Goal: Task Accomplishment & Management: Manage account settings

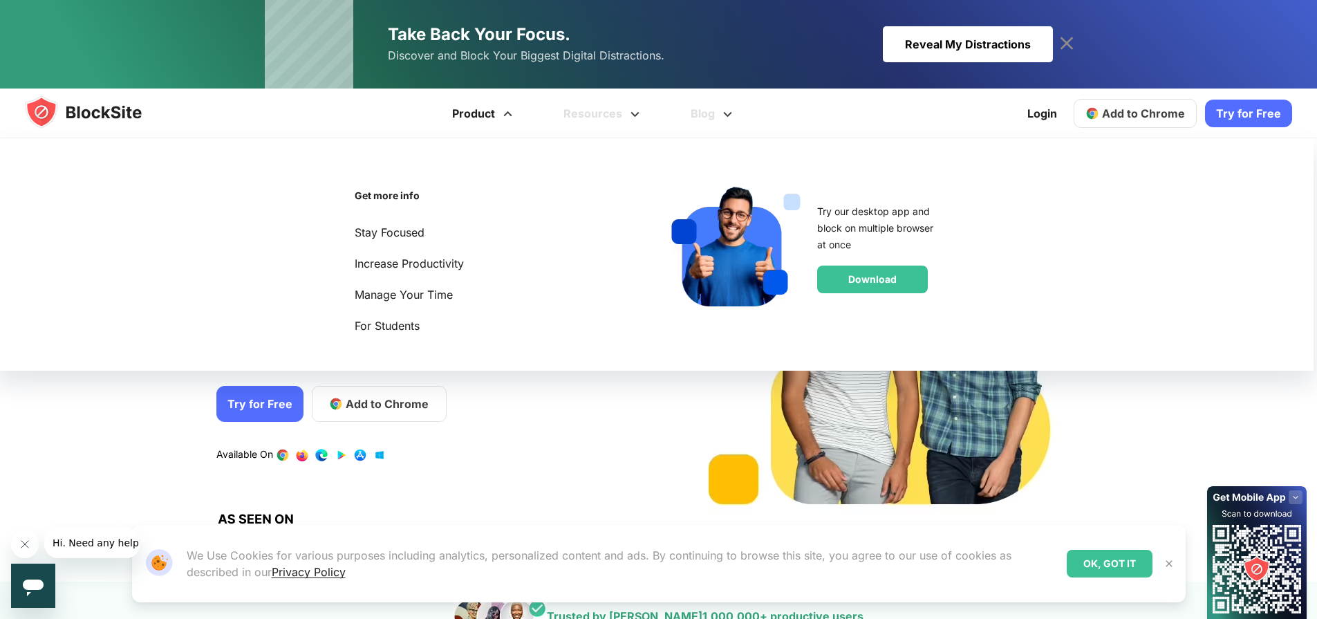
click at [506, 118] on span at bounding box center [507, 109] width 17 height 17
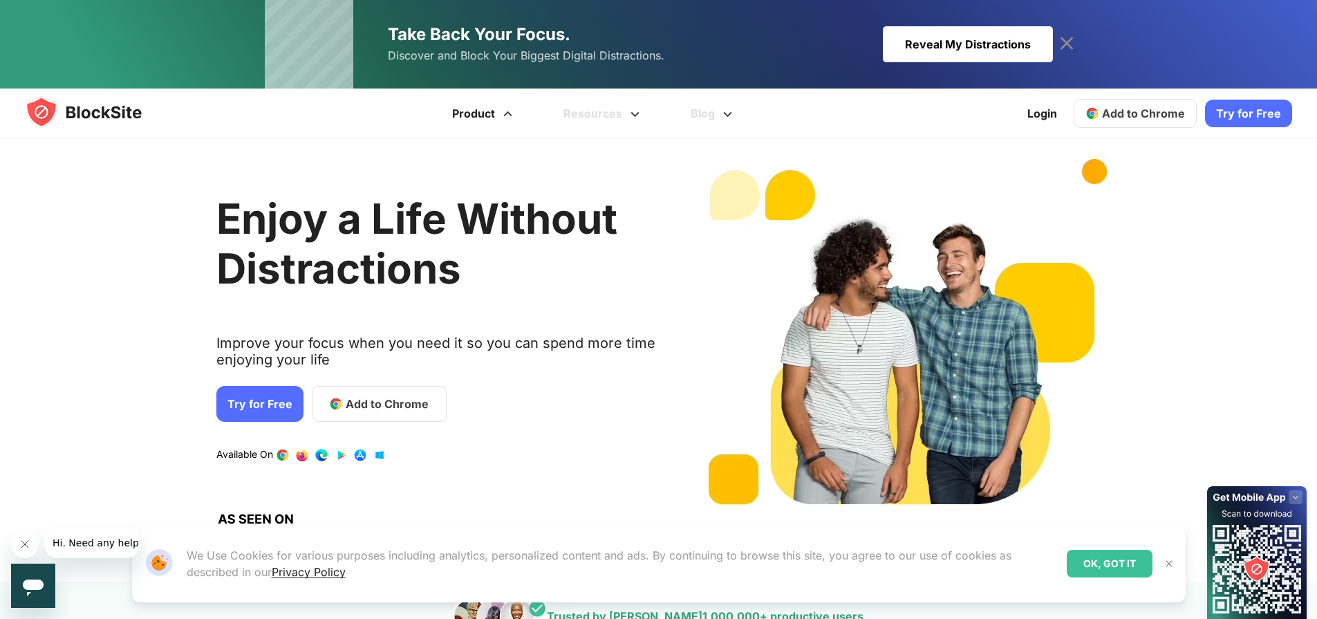
click at [506, 118] on span at bounding box center [507, 109] width 17 height 17
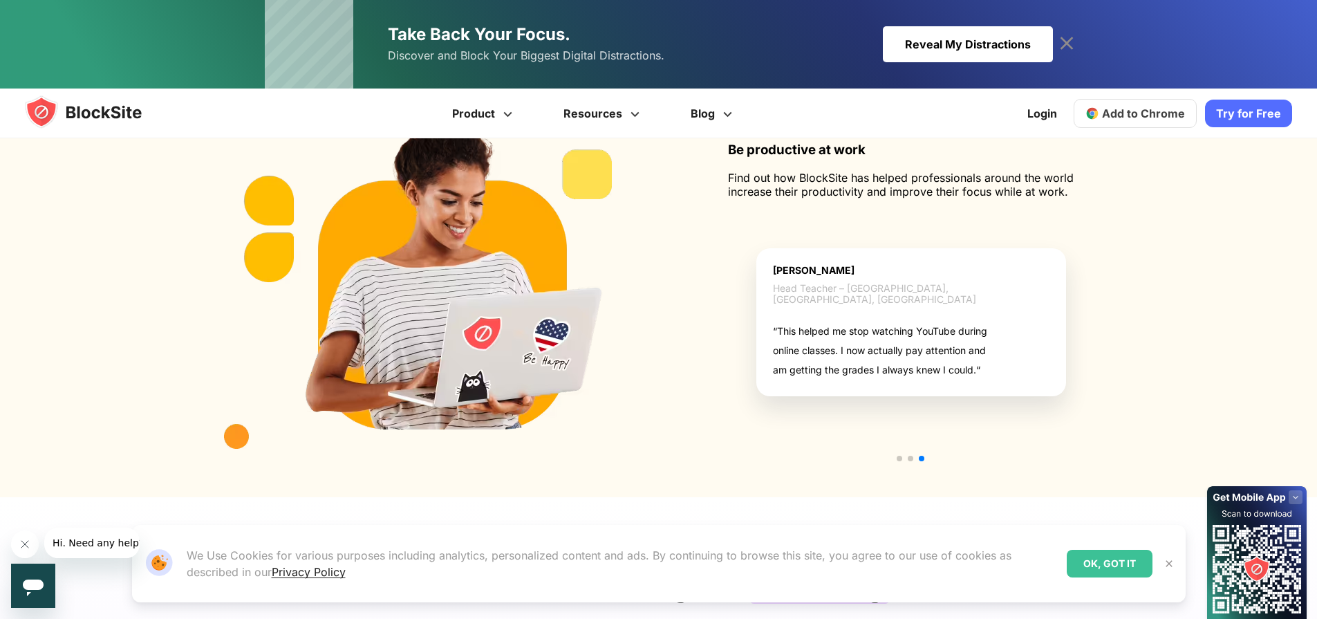
scroll to position [2800, 0]
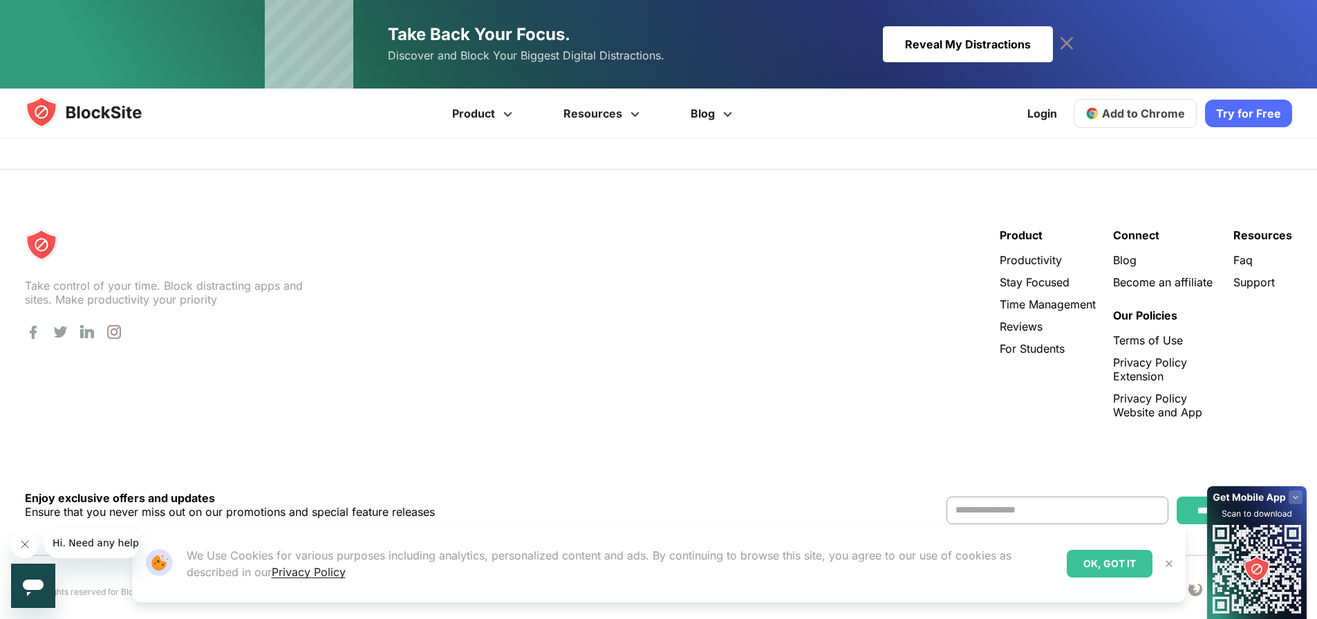
click at [1243, 253] on link "Faq" at bounding box center [1263, 260] width 59 height 14
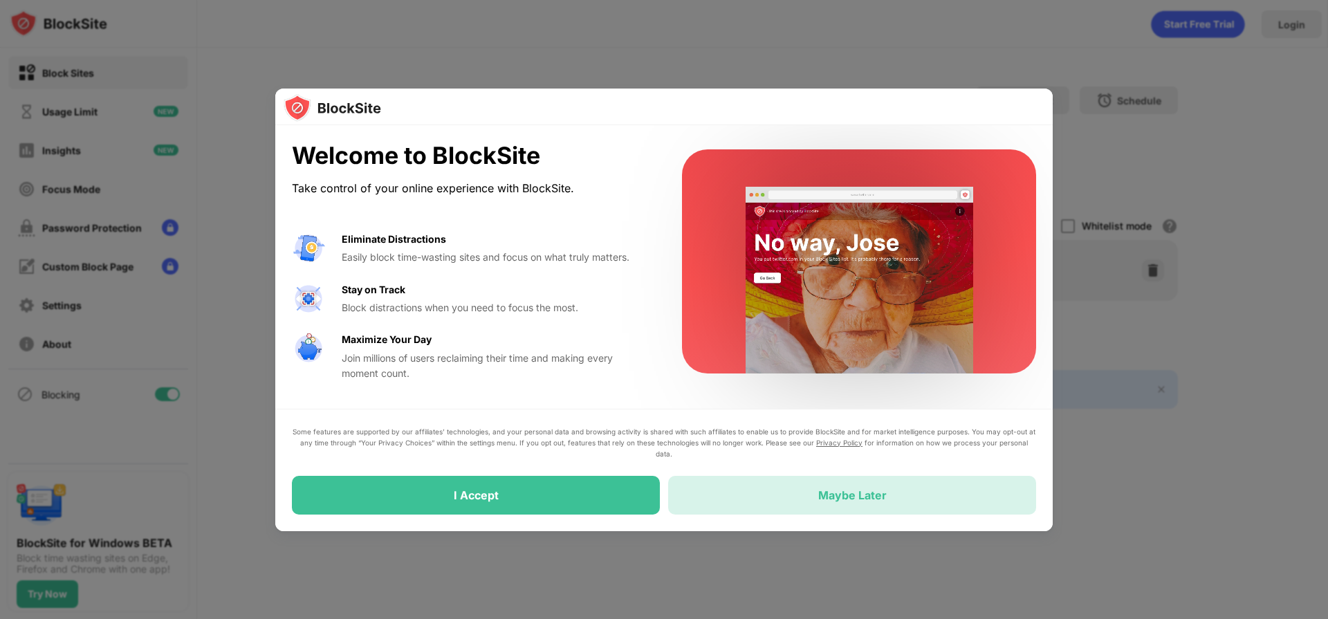
click at [785, 496] on div "Maybe Later" at bounding box center [852, 495] width 368 height 39
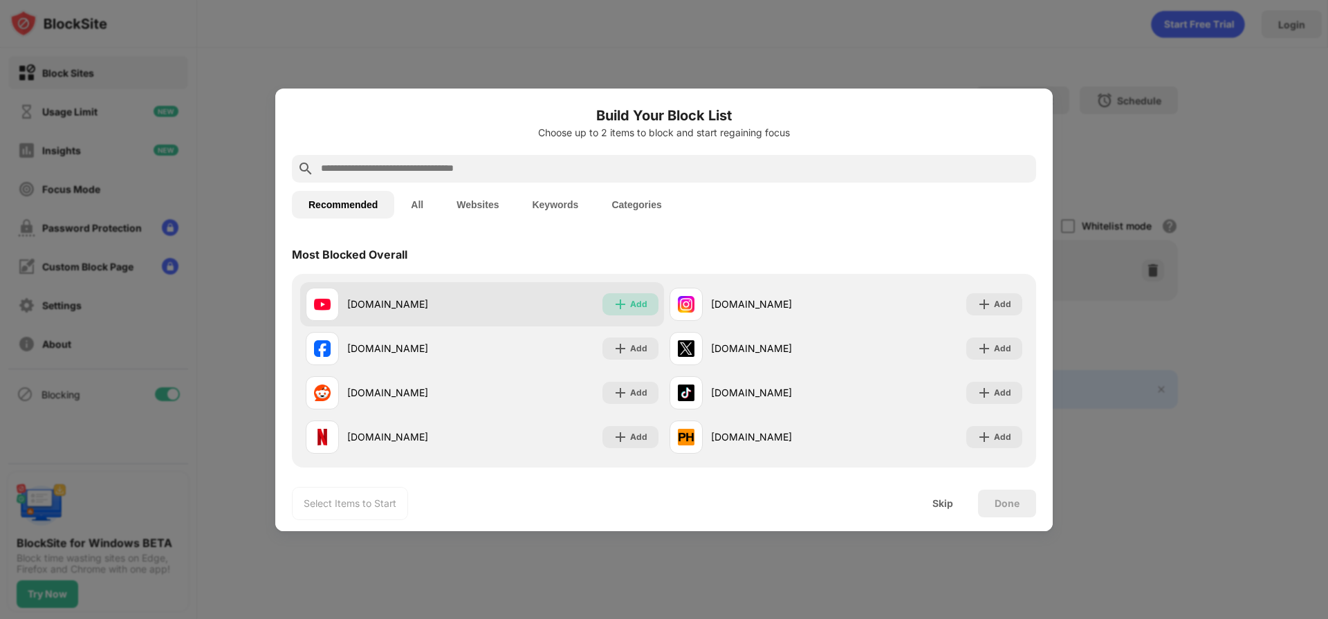
click at [618, 301] on img at bounding box center [620, 304] width 14 height 14
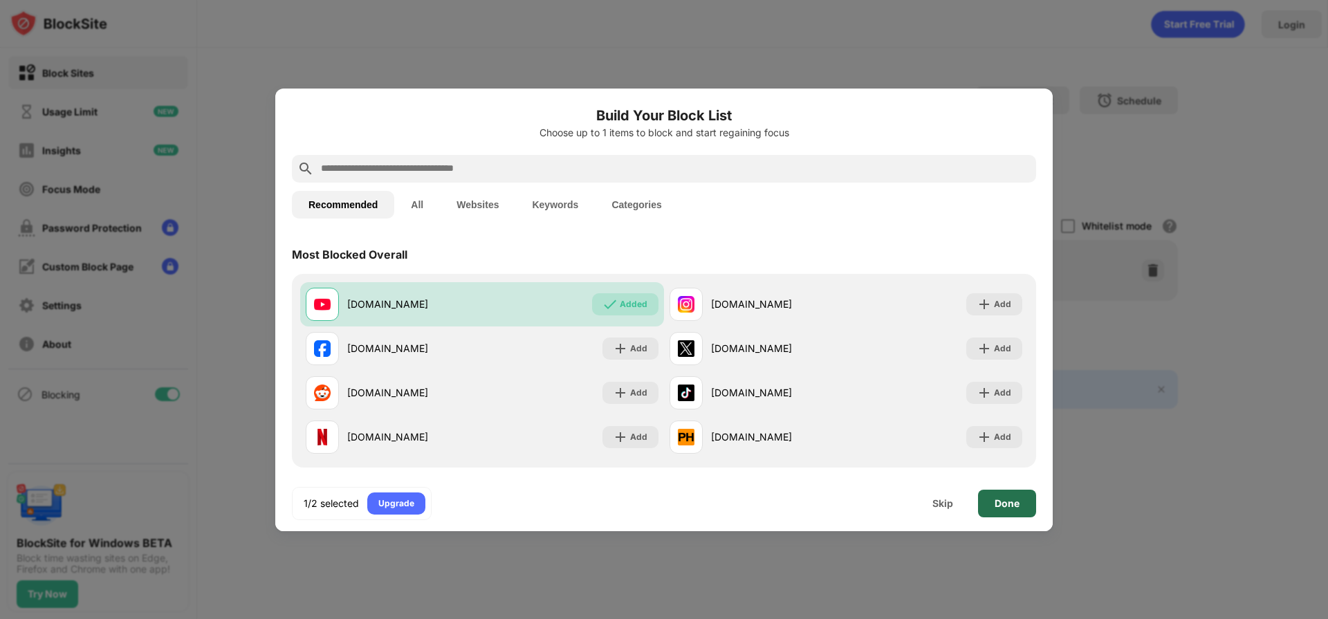
click at [1018, 500] on div "Done" at bounding box center [1006, 503] width 25 height 11
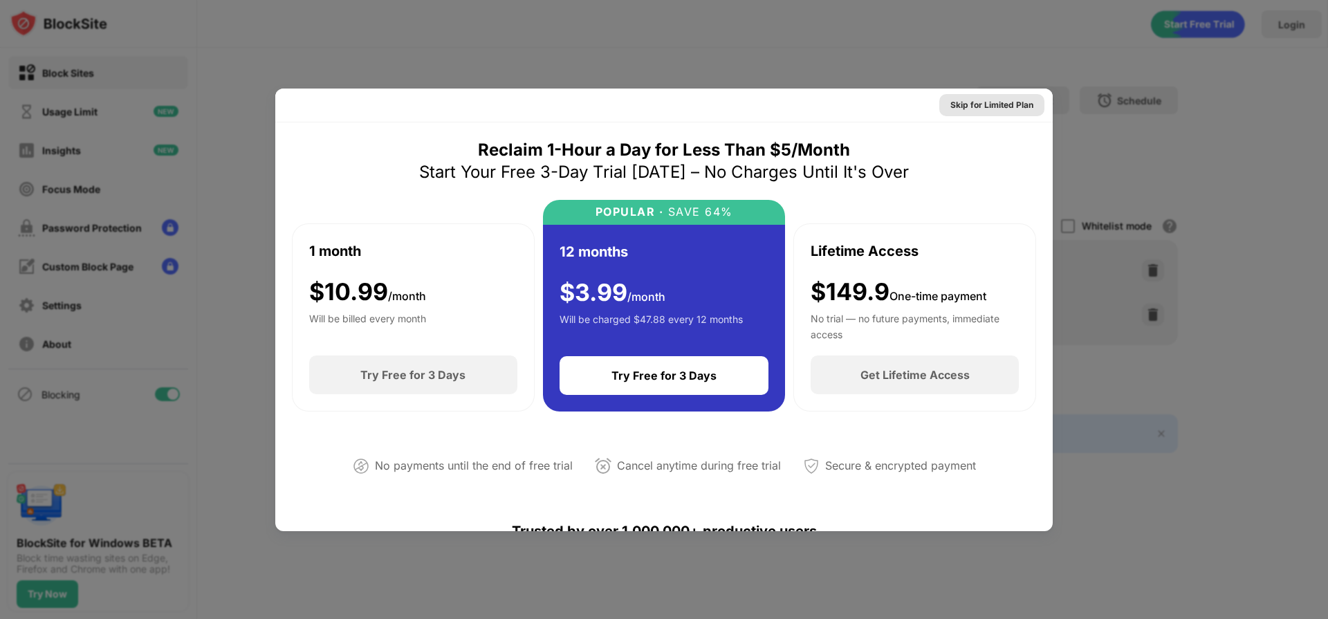
click at [962, 103] on div "Skip for Limited Plan" at bounding box center [991, 105] width 83 height 14
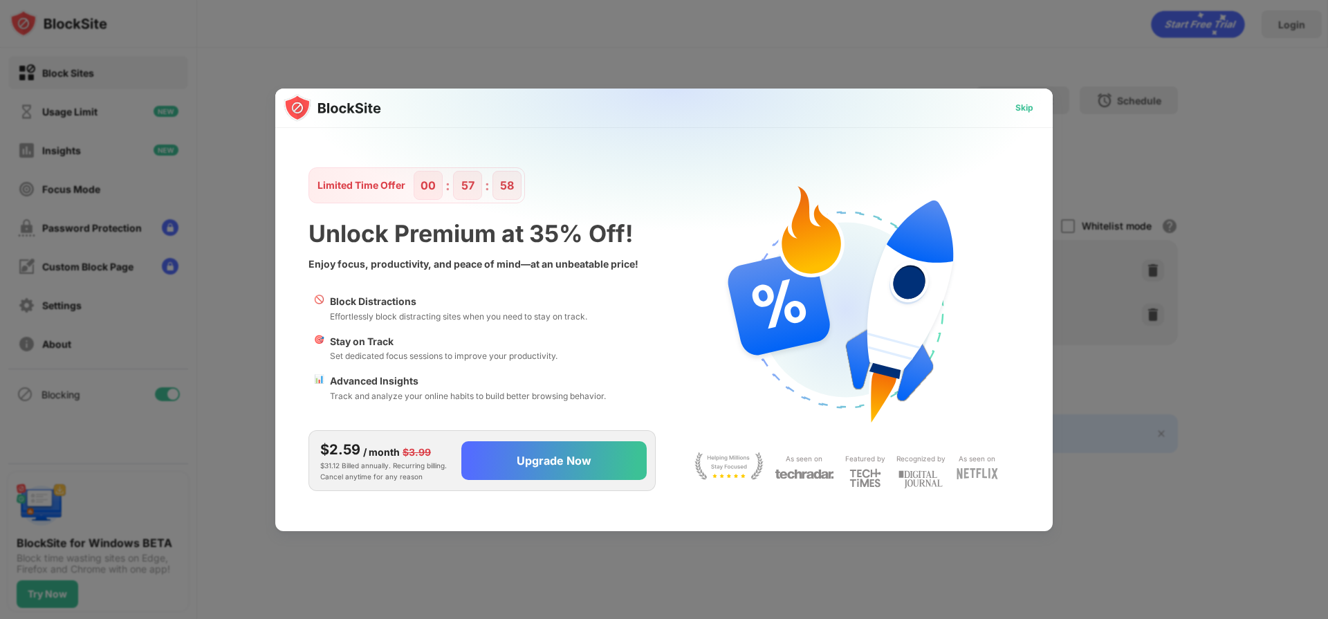
click at [1027, 106] on div "Skip" at bounding box center [1024, 108] width 18 height 14
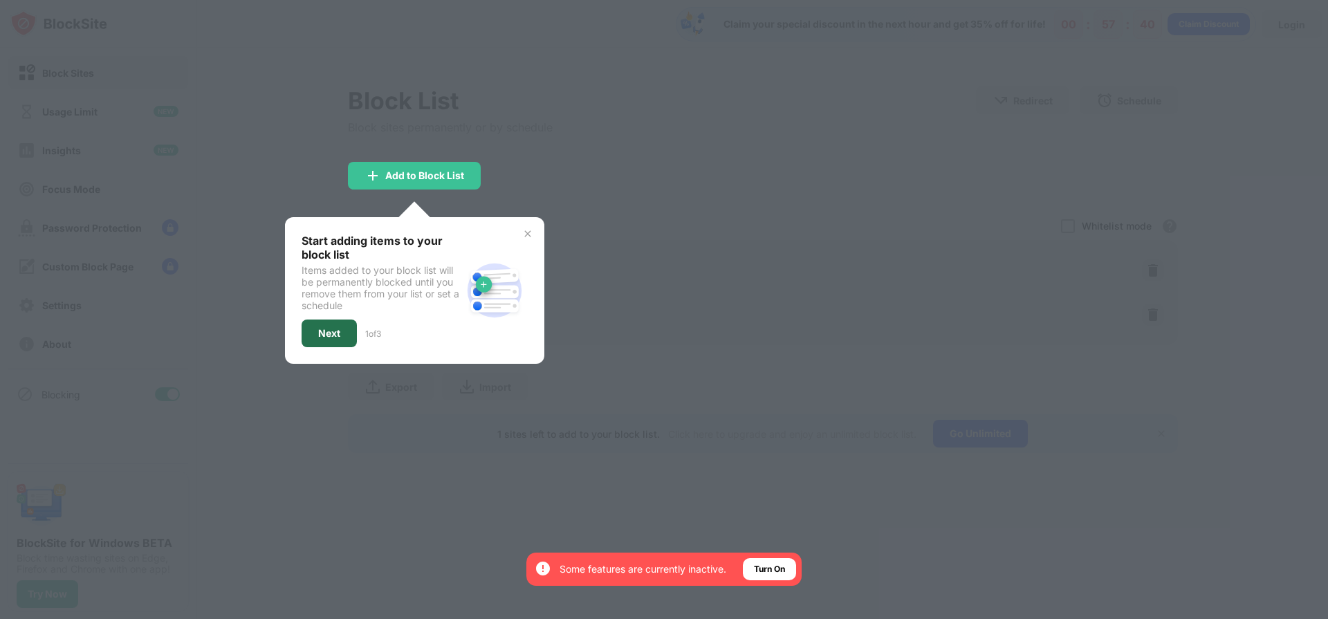
click at [324, 342] on div "Next" at bounding box center [328, 333] width 55 height 28
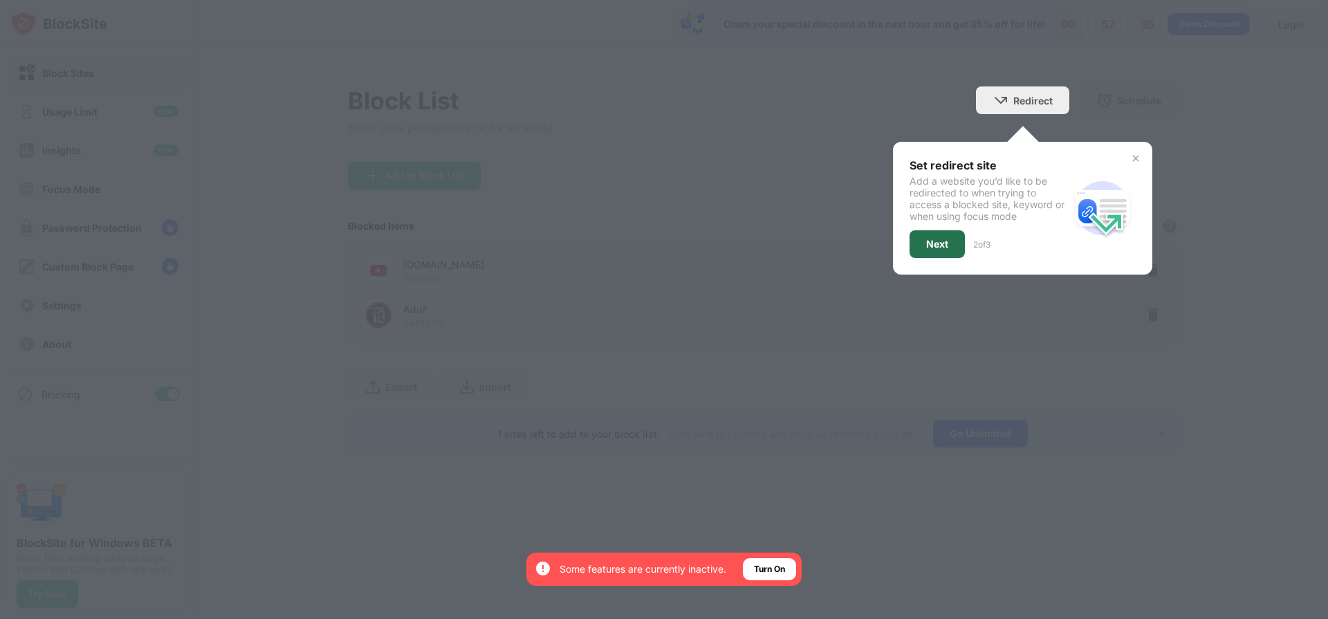
click at [929, 244] on div "Next" at bounding box center [937, 244] width 22 height 11
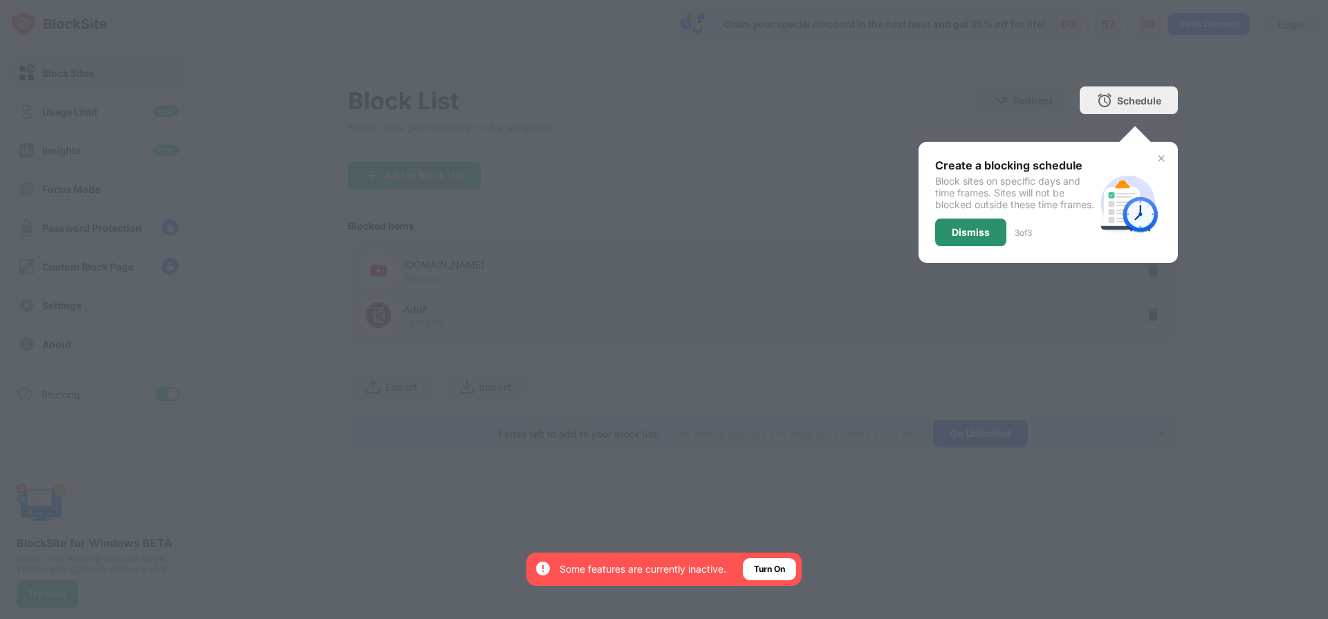
click at [983, 238] on div "Dismiss" at bounding box center [970, 232] width 38 height 11
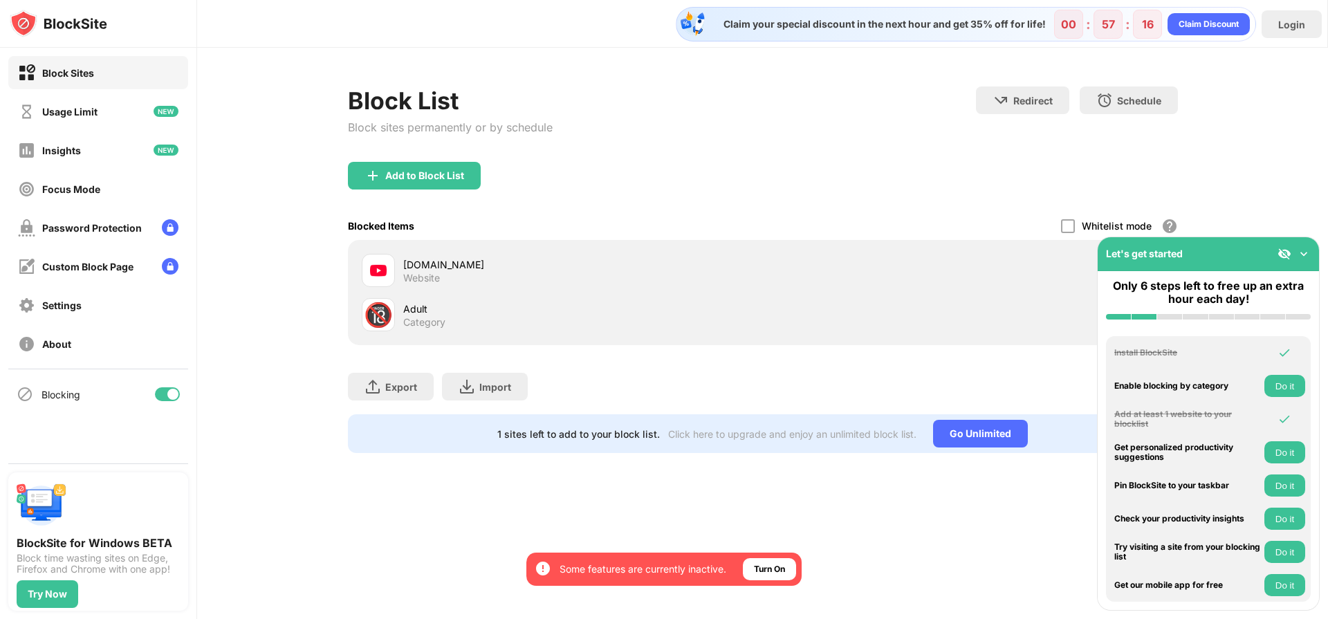
click at [1292, 481] on button "Do it" at bounding box center [1284, 485] width 41 height 22
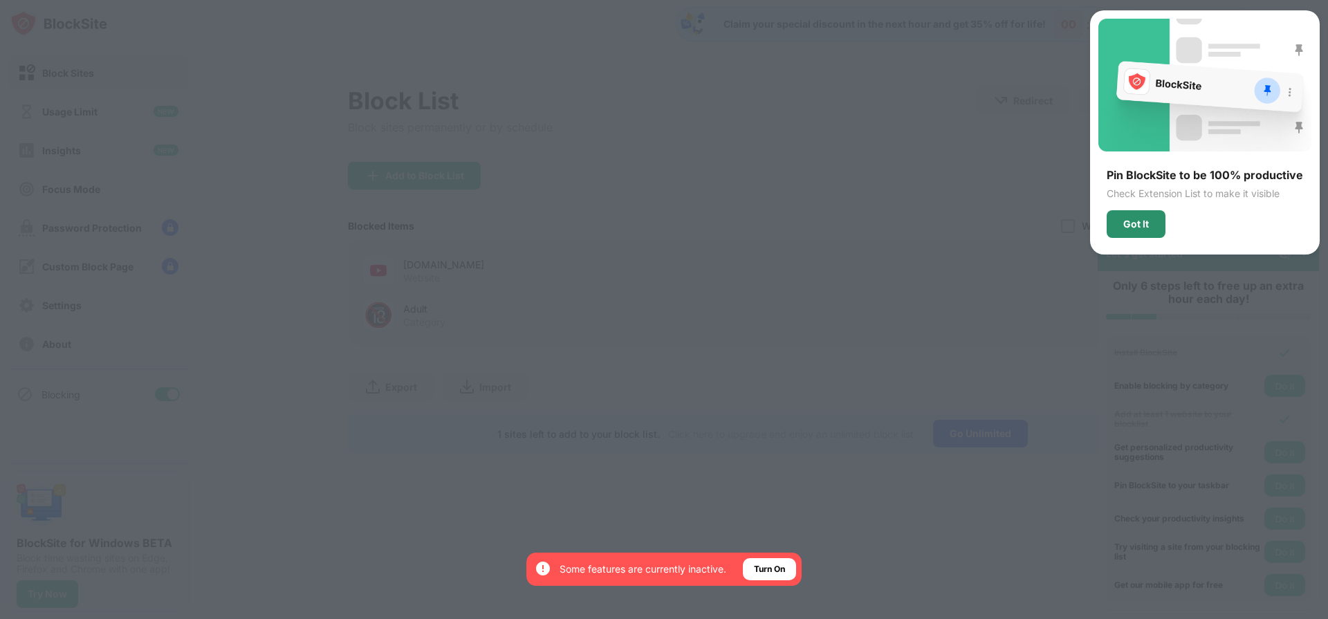
click at [1143, 216] on div "Got It" at bounding box center [1135, 224] width 59 height 28
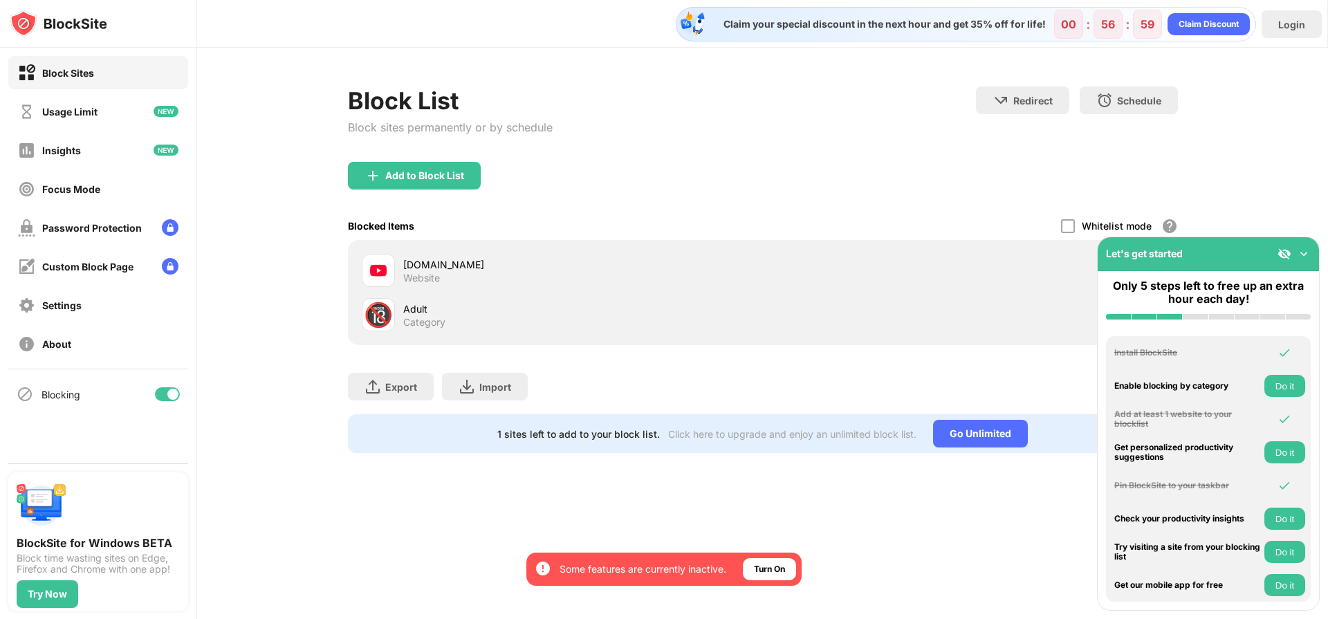
click at [1300, 250] on img at bounding box center [1303, 254] width 14 height 14
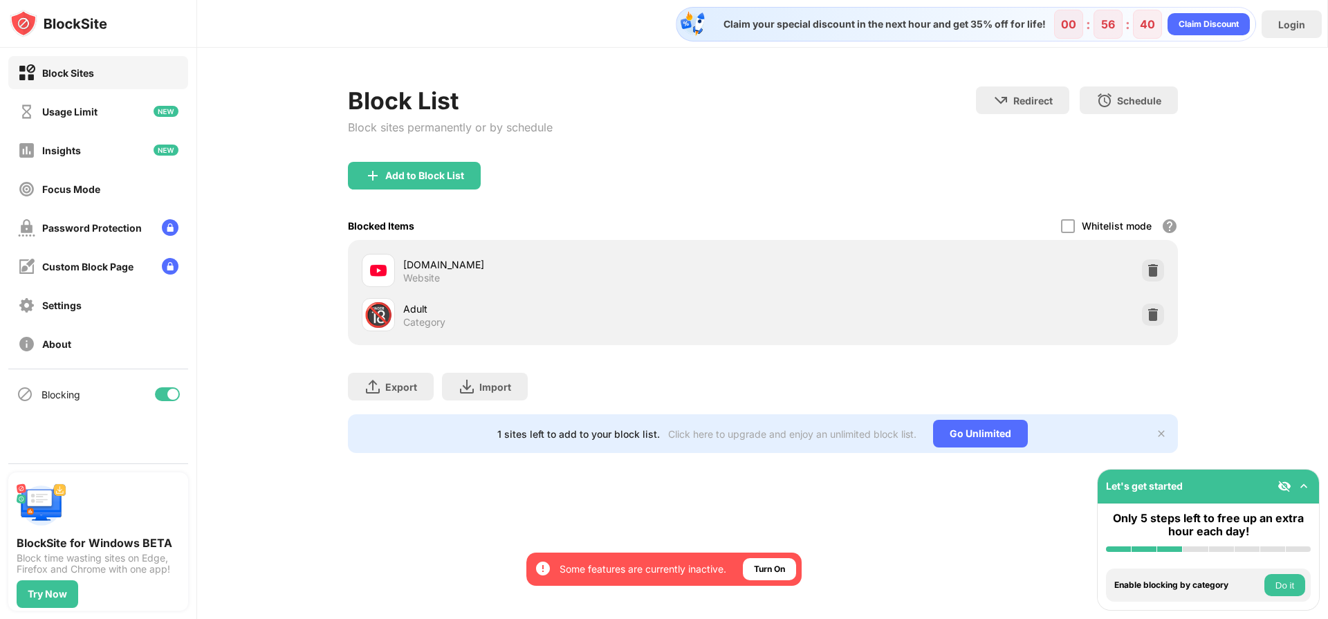
click at [713, 175] on div "Add to Block List" at bounding box center [763, 187] width 830 height 50
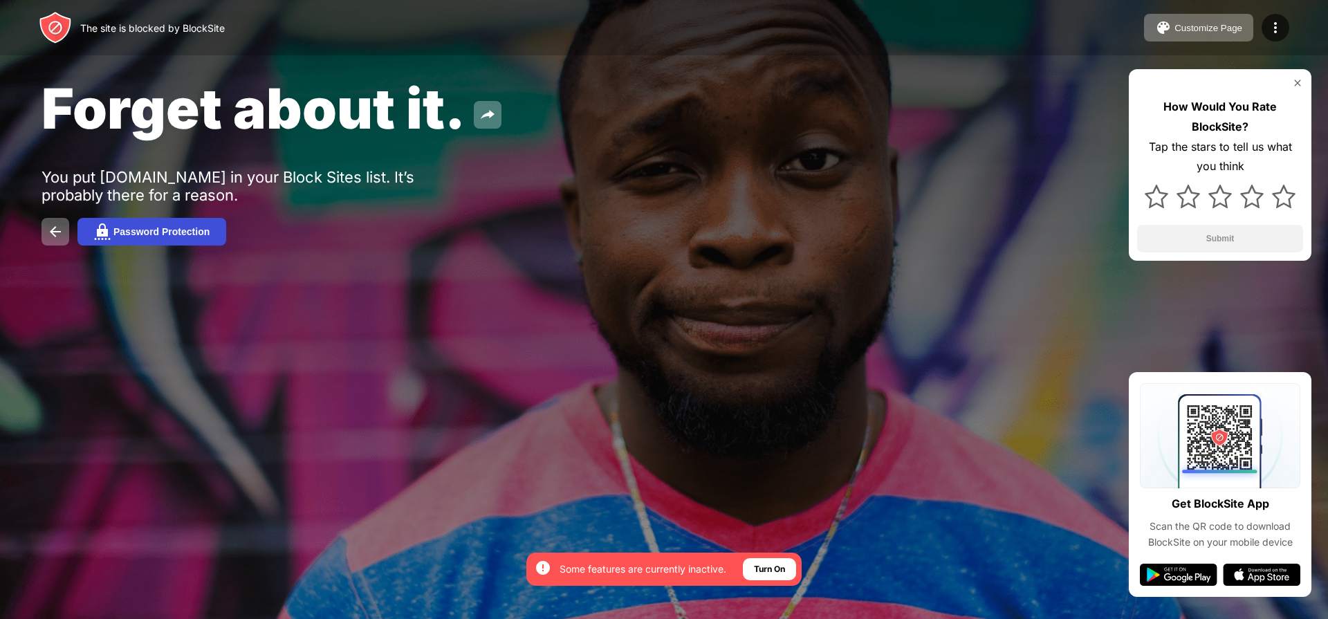
click at [158, 234] on div "Password Protection" at bounding box center [161, 231] width 96 height 11
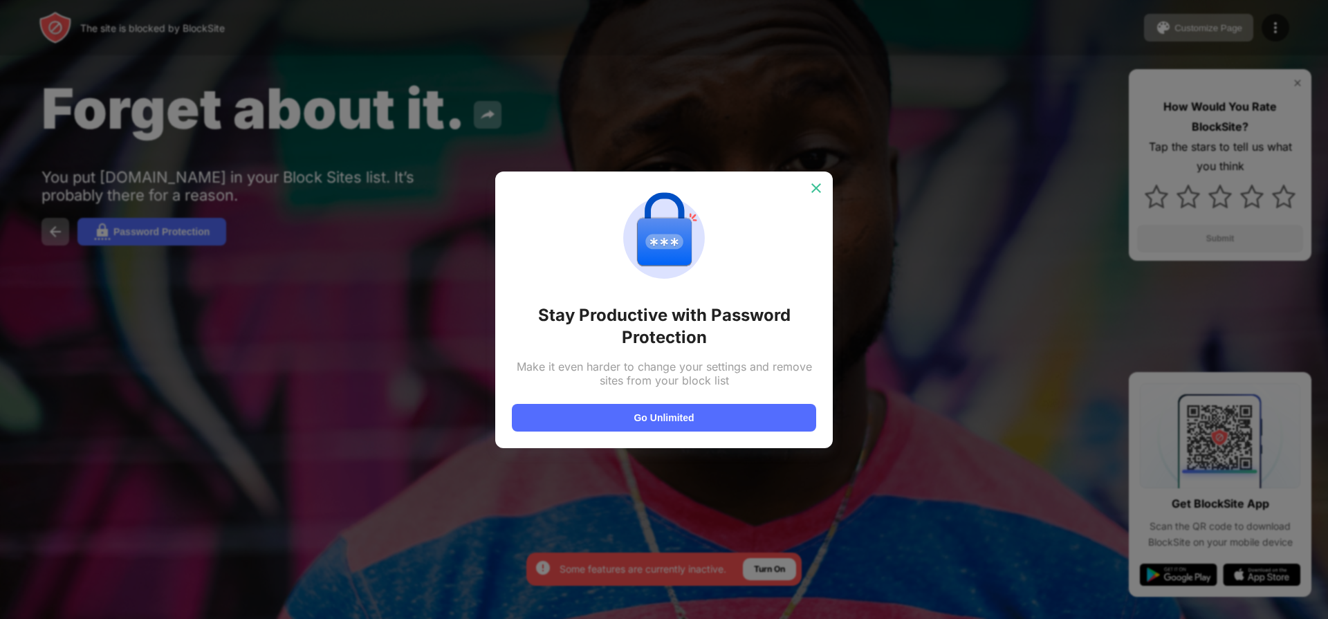
click at [814, 189] on img at bounding box center [816, 188] width 14 height 14
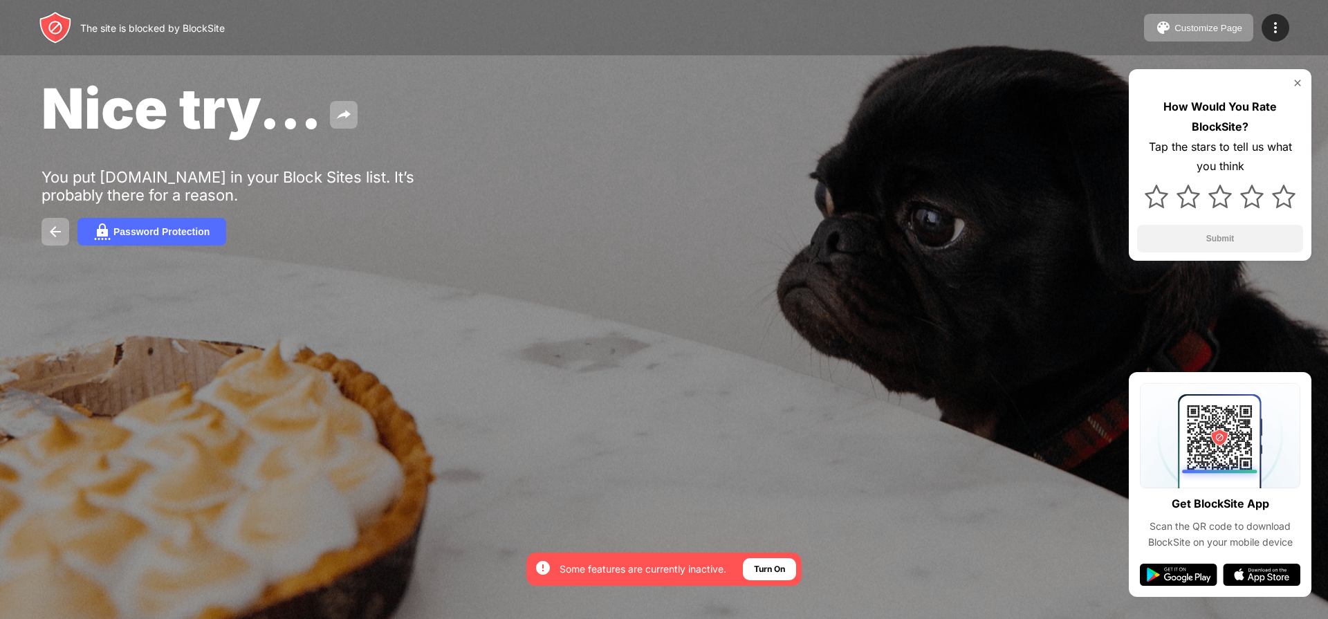
click at [1298, 82] on img at bounding box center [1297, 82] width 11 height 11
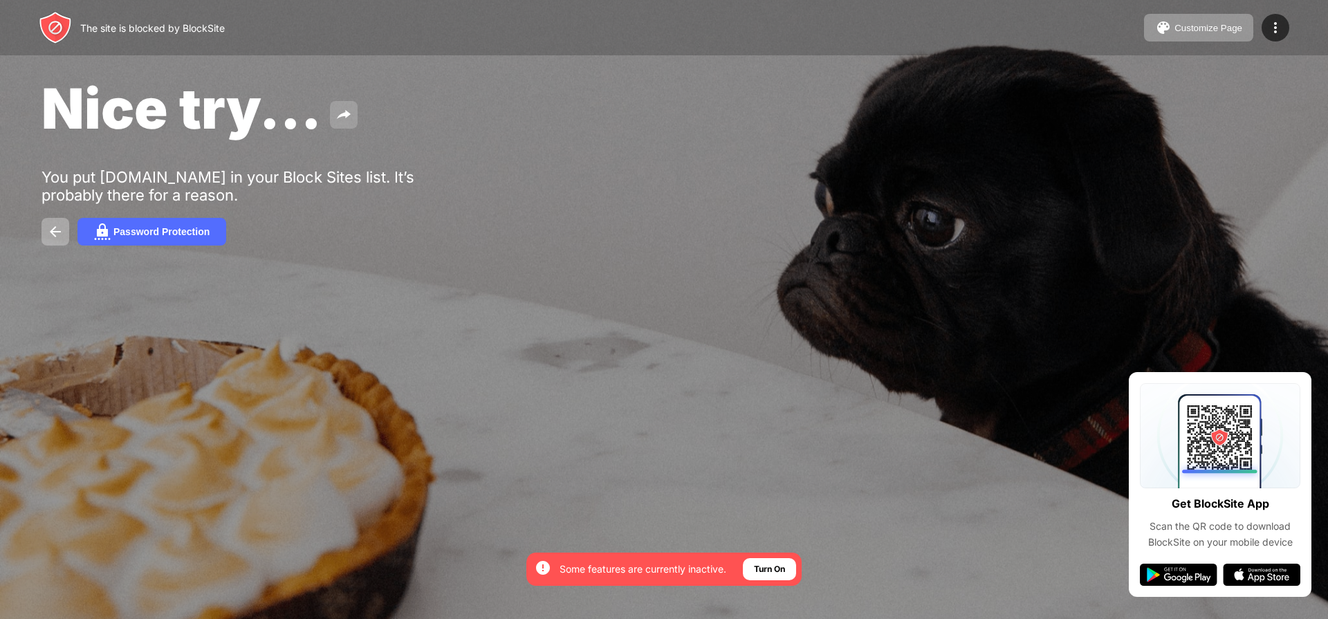
click at [343, 107] on img at bounding box center [343, 114] width 17 height 17
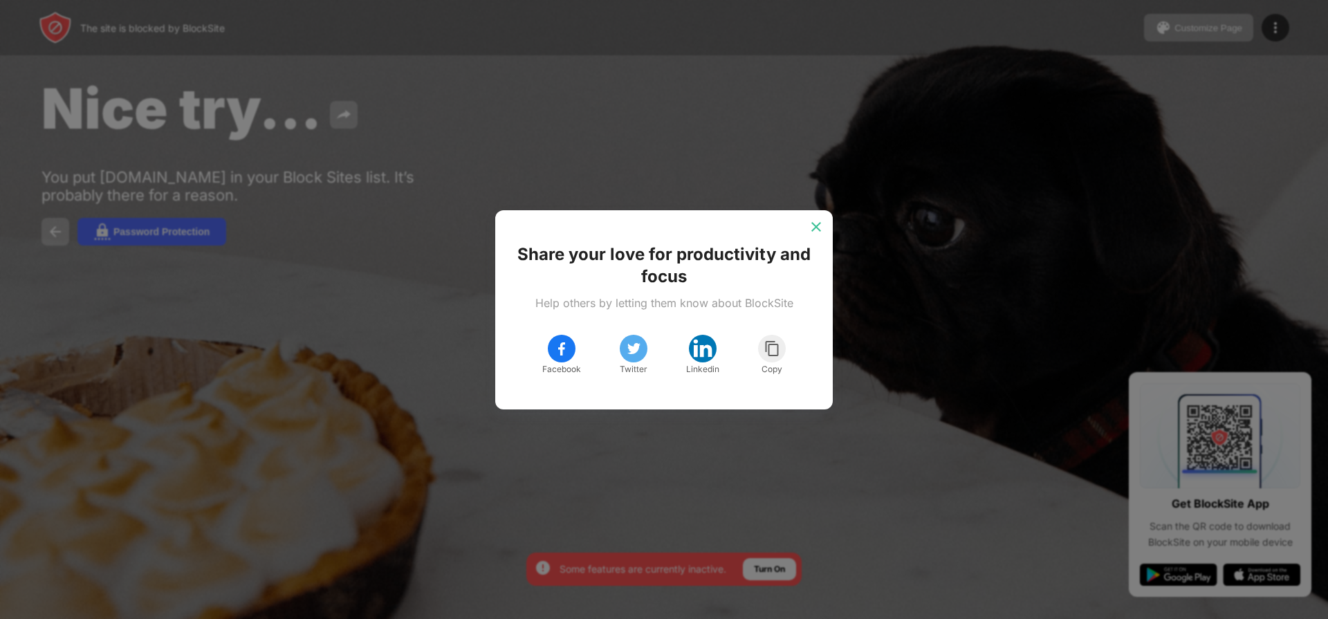
click at [811, 223] on img at bounding box center [816, 227] width 14 height 14
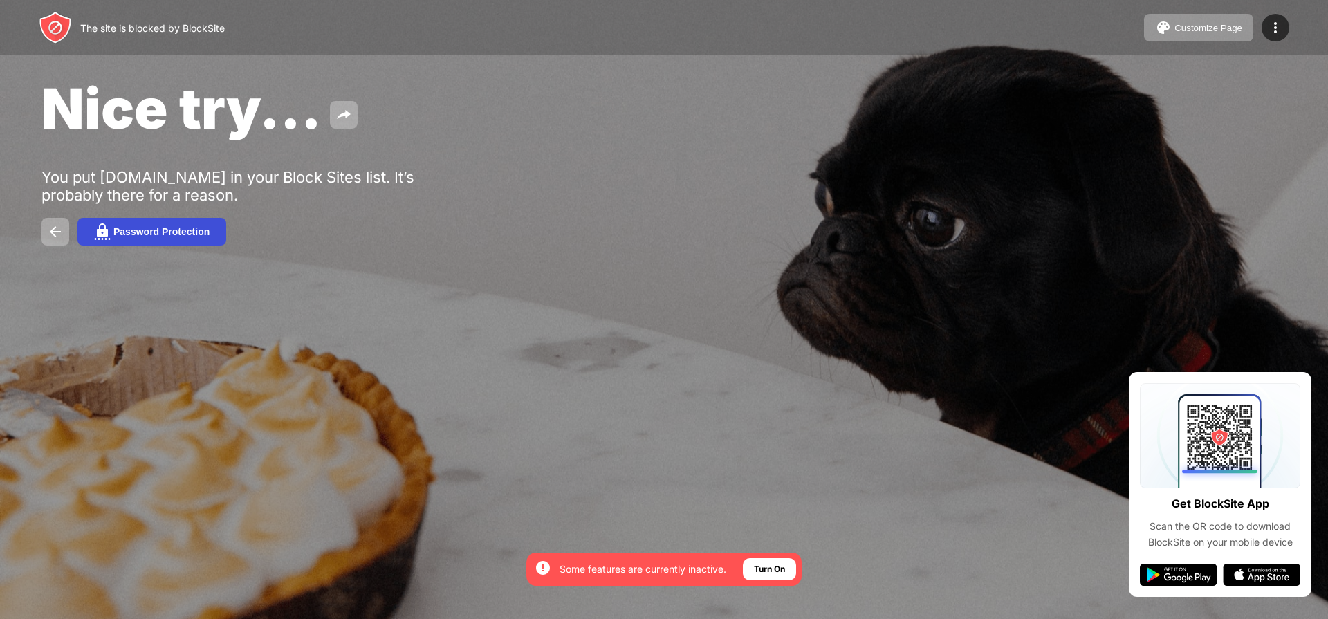
click at [113, 230] on div "Password Protection" at bounding box center [161, 231] width 96 height 11
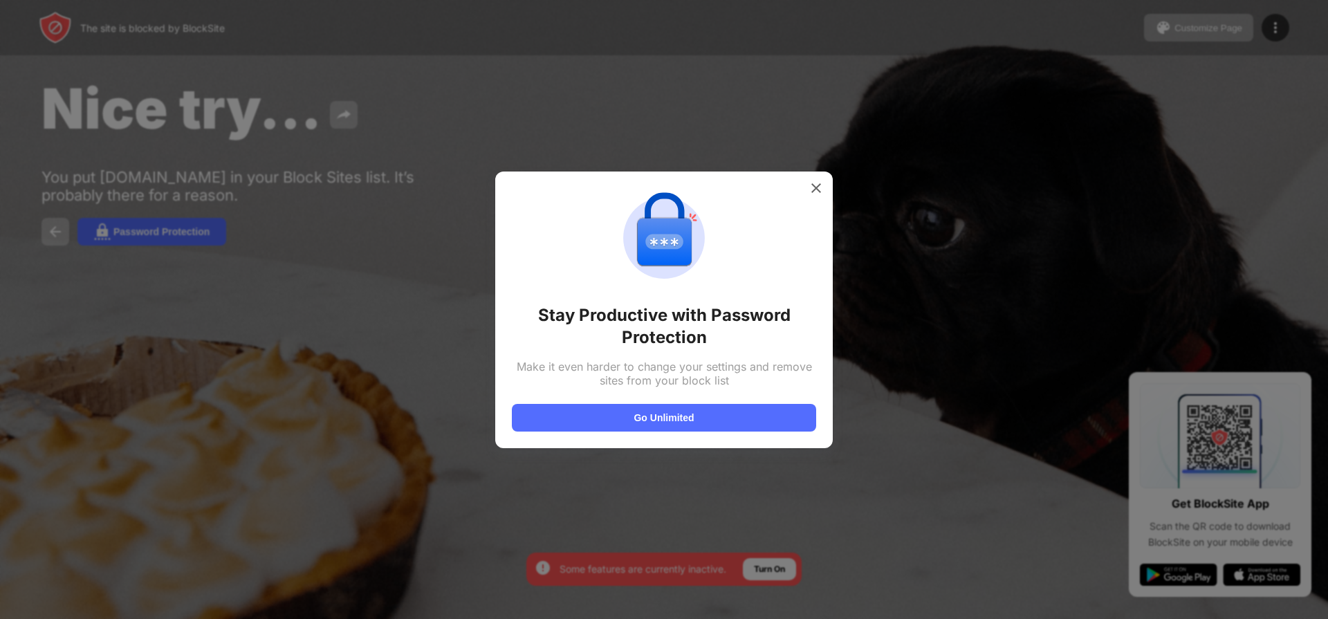
click at [1036, 397] on div at bounding box center [664, 309] width 1328 height 619
